Goal: Transaction & Acquisition: Subscribe to service/newsletter

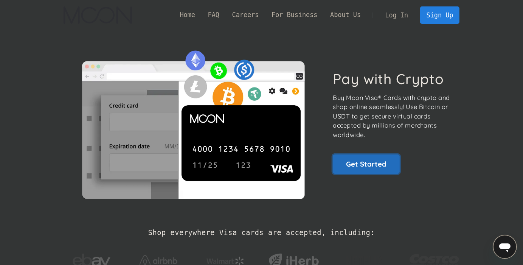
click at [377, 163] on link "Get Started" at bounding box center [366, 163] width 67 height 19
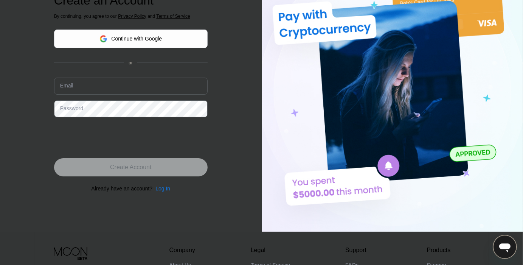
scroll to position [22, 0]
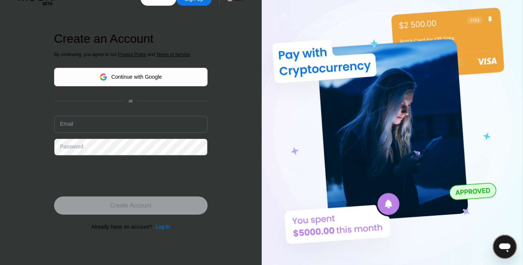
click at [73, 124] on input "text" at bounding box center [131, 124] width 154 height 17
type input "xa"
drag, startPoint x: 107, startPoint y: 123, endPoint x: 24, endPoint y: 120, distance: 82.9
click at [54, 120] on input "xa" at bounding box center [131, 124] width 154 height 17
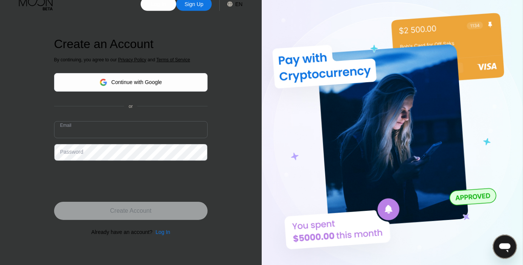
scroll to position [0, 0]
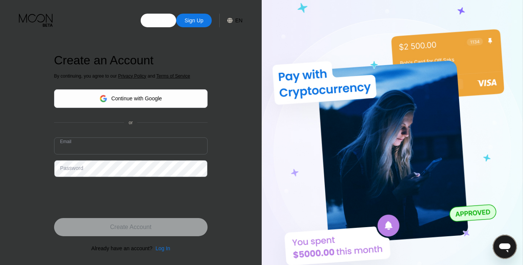
drag, startPoint x: 82, startPoint y: 148, endPoint x: 465, endPoint y: 35, distance: 398.2
click at [82, 148] on input "text" at bounding box center [131, 145] width 154 height 17
paste input "cartonadas.eleven519@passmail.net"
type input "cartonadas.eleven519@passmail.net"
click at [78, 171] on div "Password" at bounding box center [71, 168] width 23 height 6
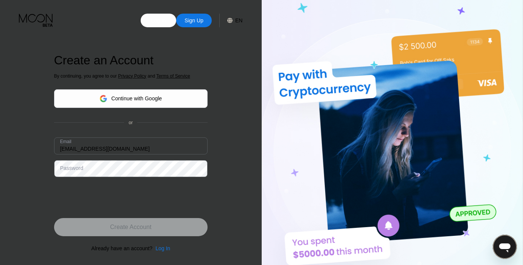
click at [76, 171] on div "Password" at bounding box center [71, 168] width 23 height 6
click at [146, 150] on input "cartonadas.eleven519@passmail.net" at bounding box center [131, 145] width 154 height 17
click at [71, 169] on div "Password" at bounding box center [71, 168] width 23 height 6
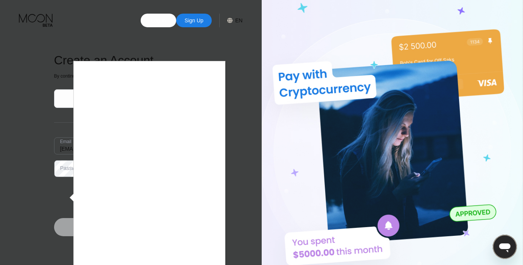
scroll to position [40, 0]
